Goal: Task Accomplishment & Management: Use online tool/utility

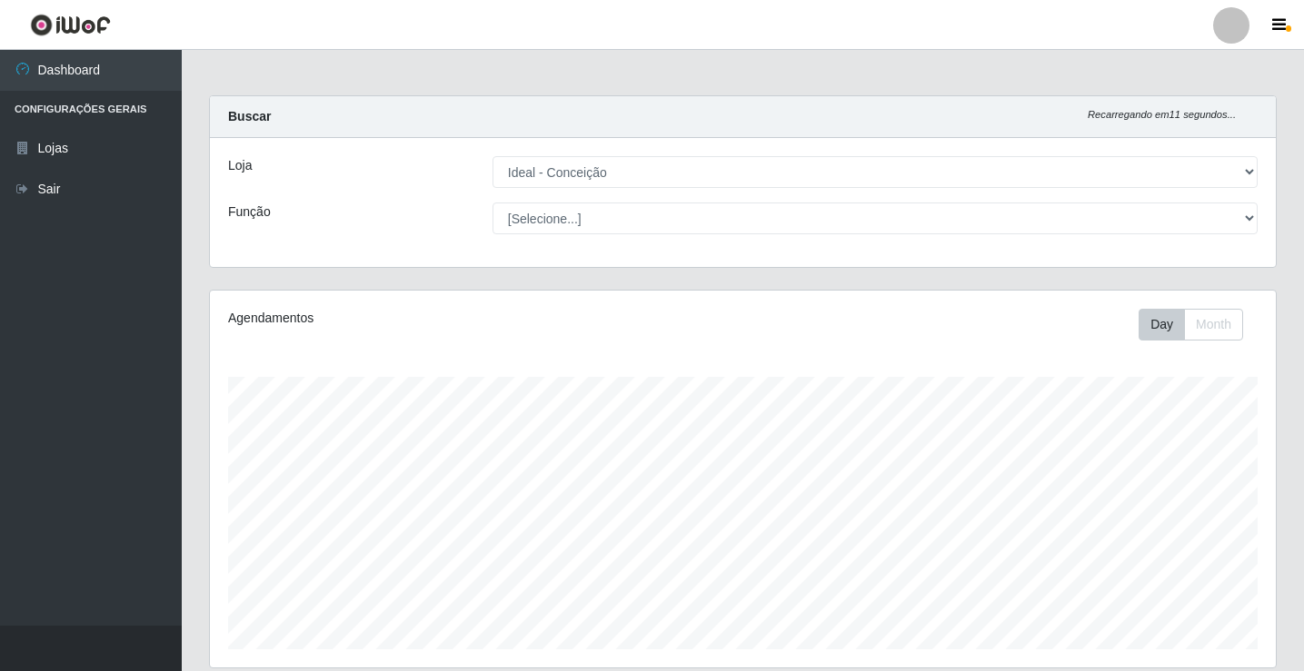
select select "231"
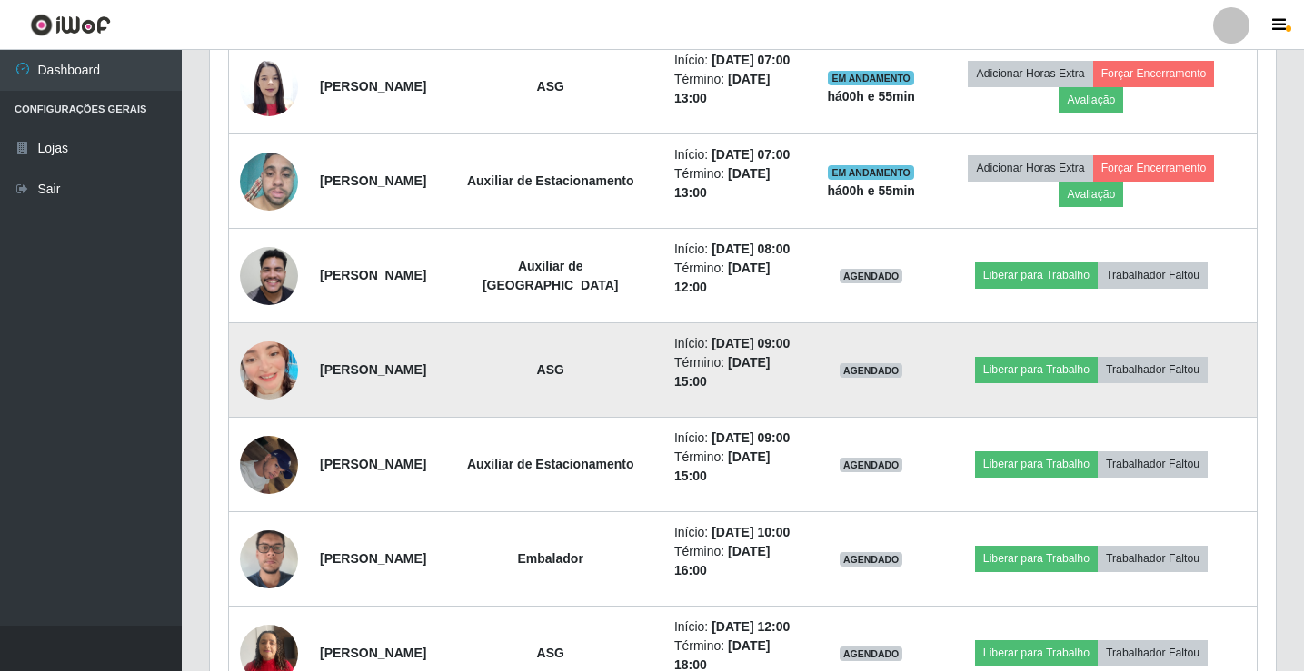
scroll to position [377, 1066]
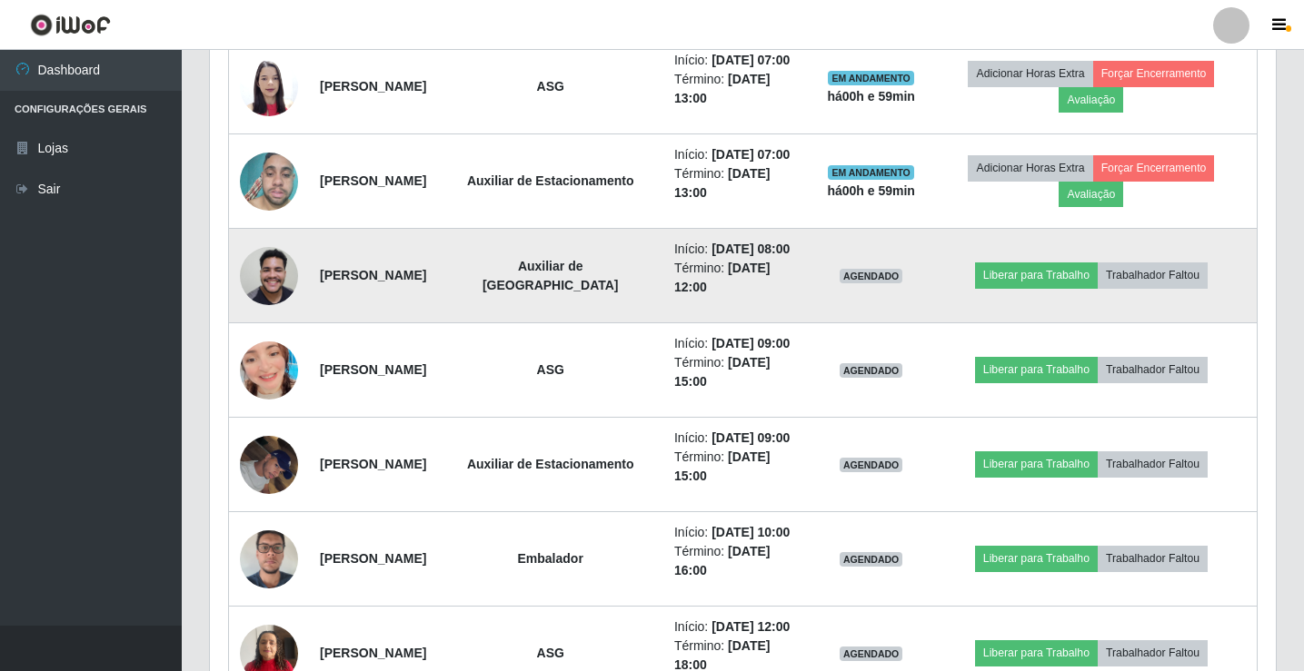
click at [1027, 291] on td "Liberar para Trabalho Trabalhador Faltou" at bounding box center [1092, 276] width 332 height 94
click at [1025, 278] on button "Liberar para Trabalho" at bounding box center [1036, 275] width 123 height 25
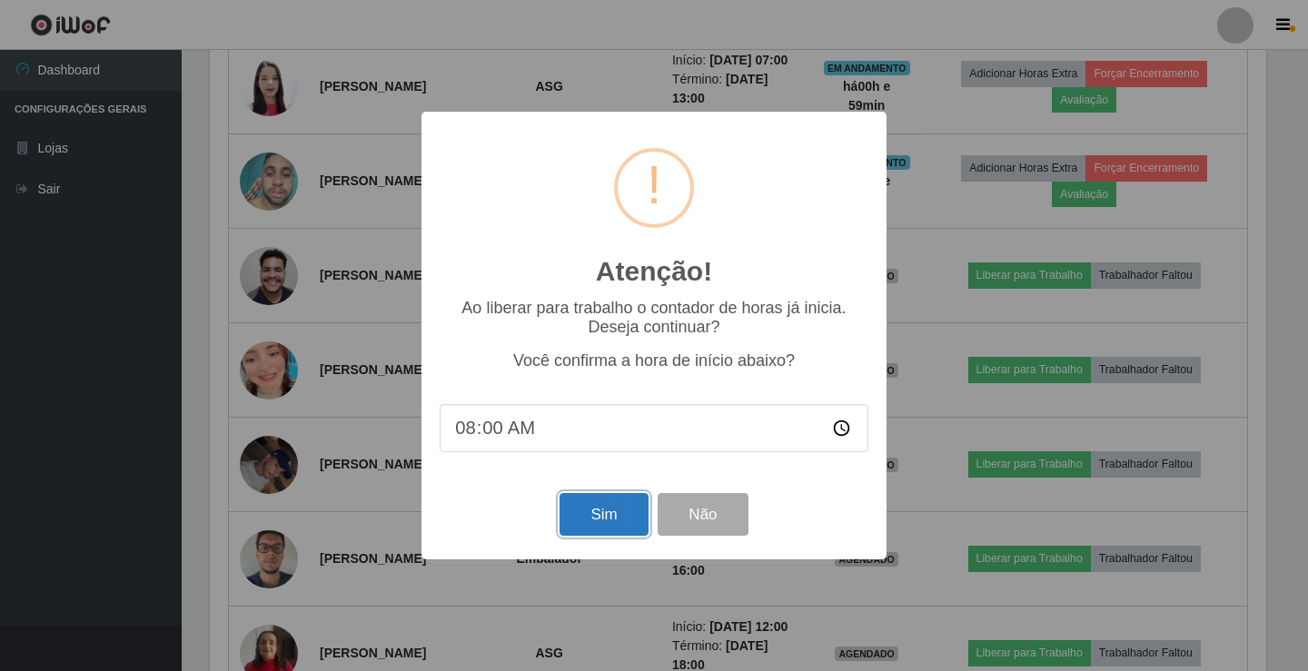
click at [607, 515] on button "Sim" at bounding box center [604, 514] width 88 height 43
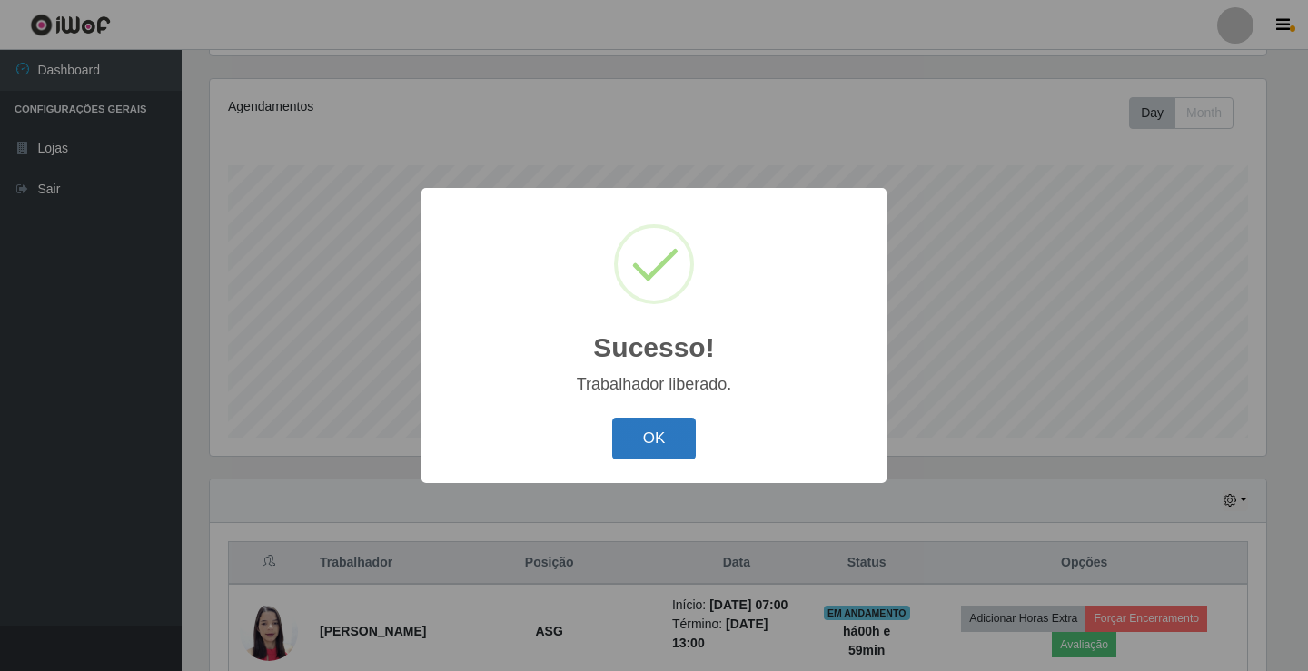
click at [673, 449] on button "OK" at bounding box center [654, 439] width 84 height 43
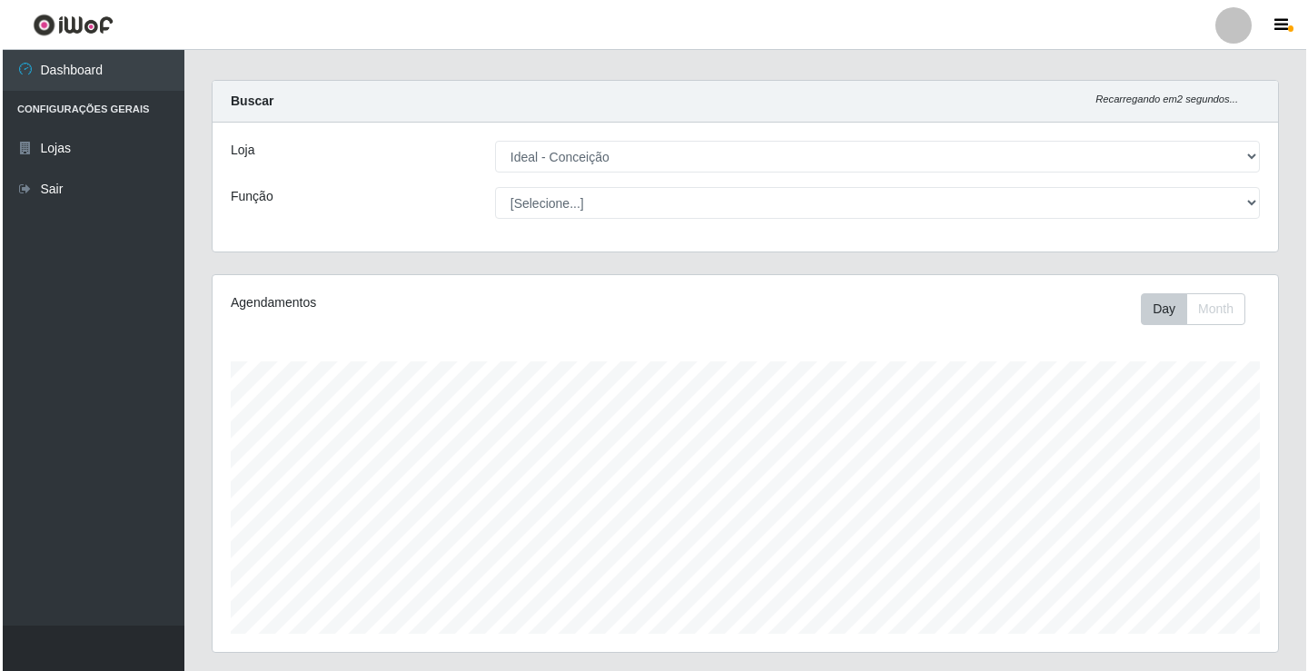
scroll to position [0, 0]
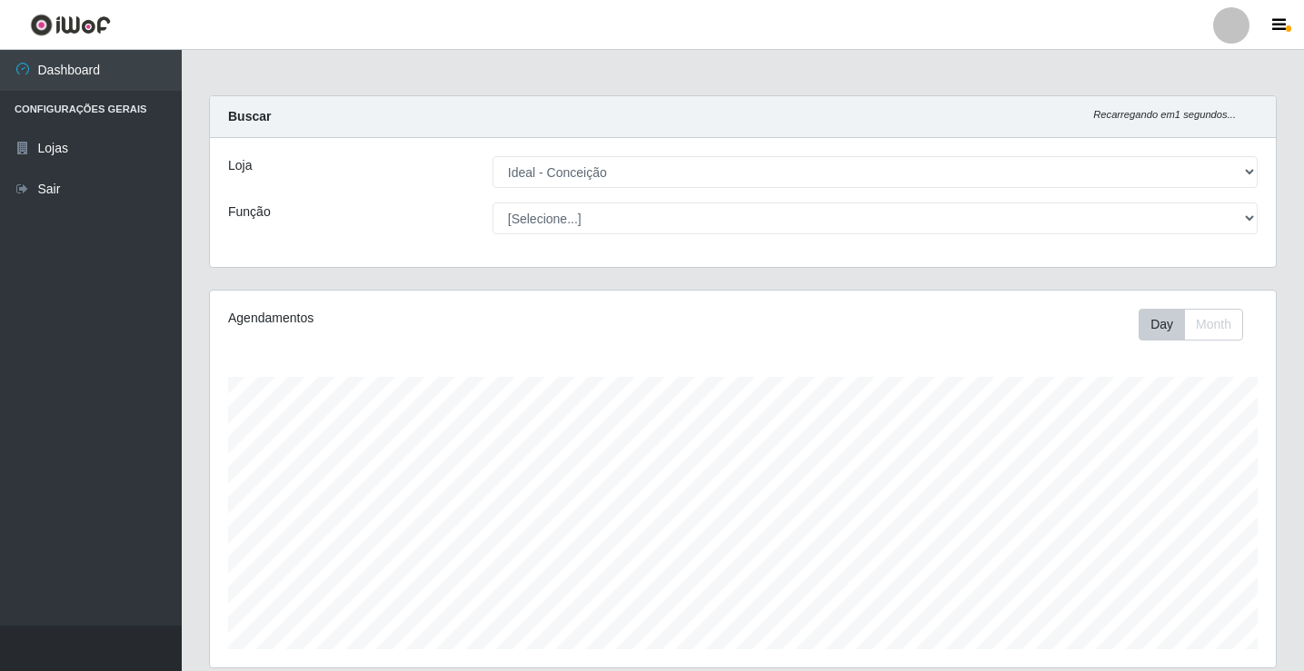
click at [1240, 31] on div at bounding box center [1231, 25] width 36 height 36
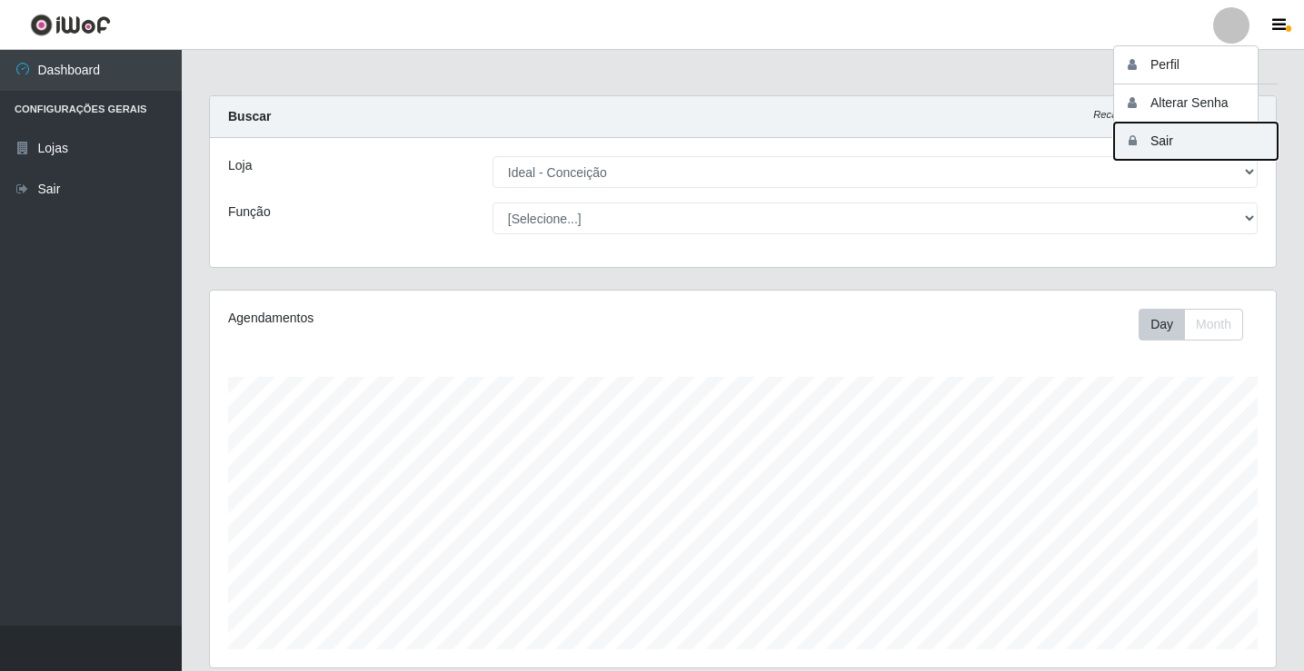
drag, startPoint x: 1210, startPoint y: 142, endPoint x: 1167, endPoint y: 142, distance: 42.7
click at [1167, 142] on button "Sair" at bounding box center [1196, 141] width 164 height 37
